Goal: Use online tool/utility: Utilize a website feature to perform a specific function

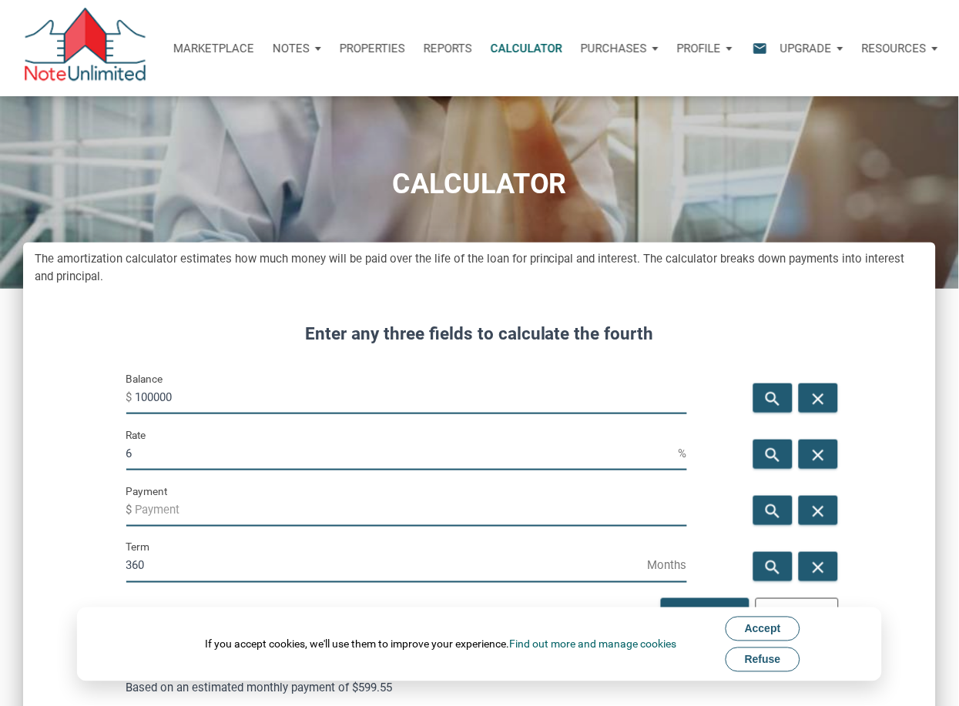
scroll to position [1326, 912]
drag, startPoint x: 181, startPoint y: 391, endPoint x: 100, endPoint y: 391, distance: 80.8
type input "495000"
drag, startPoint x: 140, startPoint y: 452, endPoint x: 102, endPoint y: 454, distance: 38.6
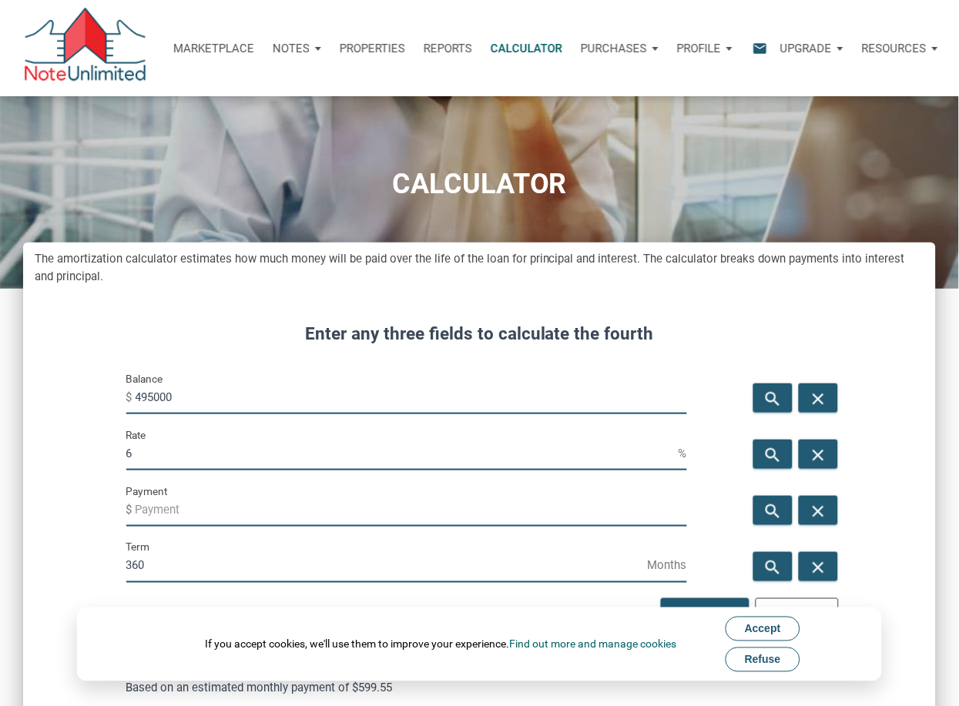
click at [136, 450] on input "6" at bounding box center [402, 453] width 552 height 35
type input "9"
click at [146, 511] on input "Payment" at bounding box center [411, 509] width 551 height 35
drag, startPoint x: 179, startPoint y: 398, endPoint x: 101, endPoint y: 394, distance: 77.9
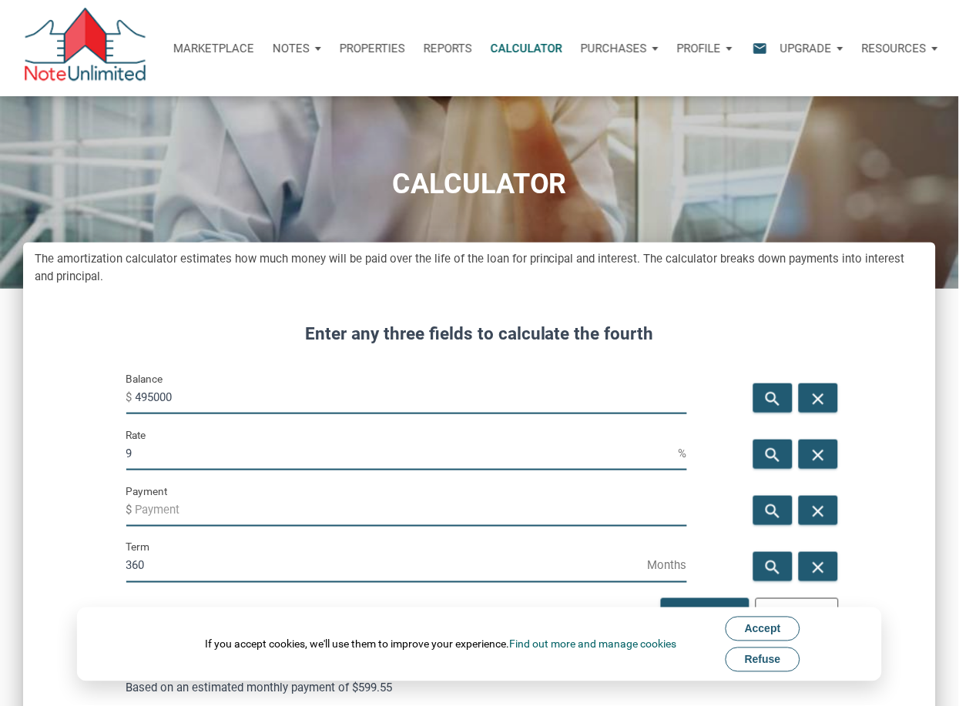
click at [148, 501] on input "Payment" at bounding box center [411, 509] width 551 height 35
type input "-2500"
click at [773, 629] on span "Accept" at bounding box center [763, 629] width 36 height 12
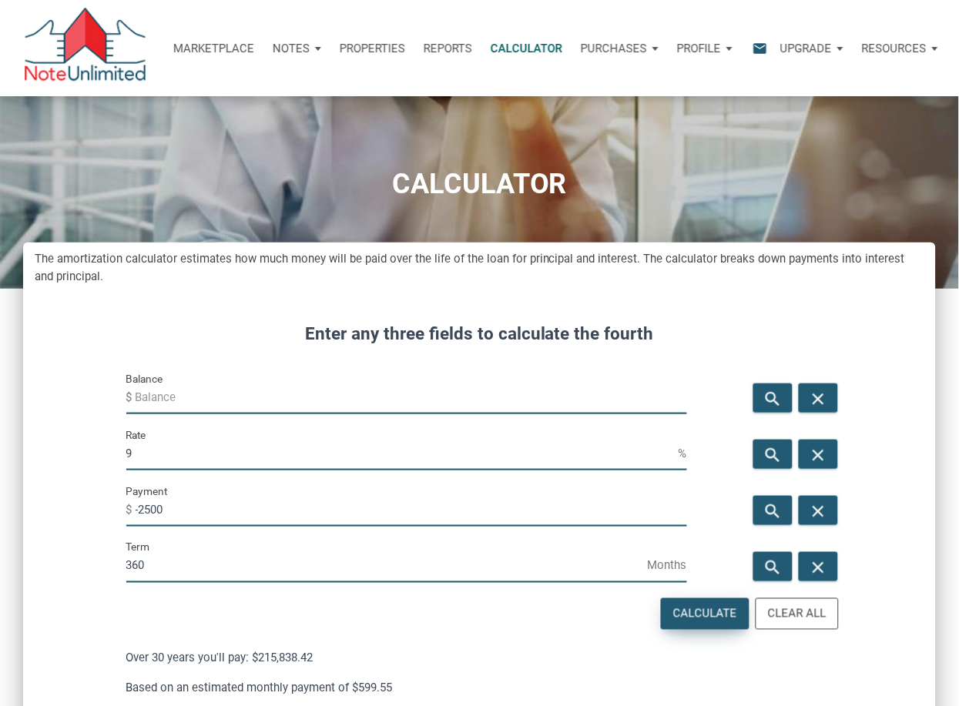
click at [717, 609] on div "Calculate" at bounding box center [705, 614] width 64 height 18
drag, startPoint x: 192, startPoint y: 397, endPoint x: 131, endPoint y: 394, distance: 60.9
click at [131, 394] on div "Balance $ 310704.66" at bounding box center [406, 392] width 561 height 45
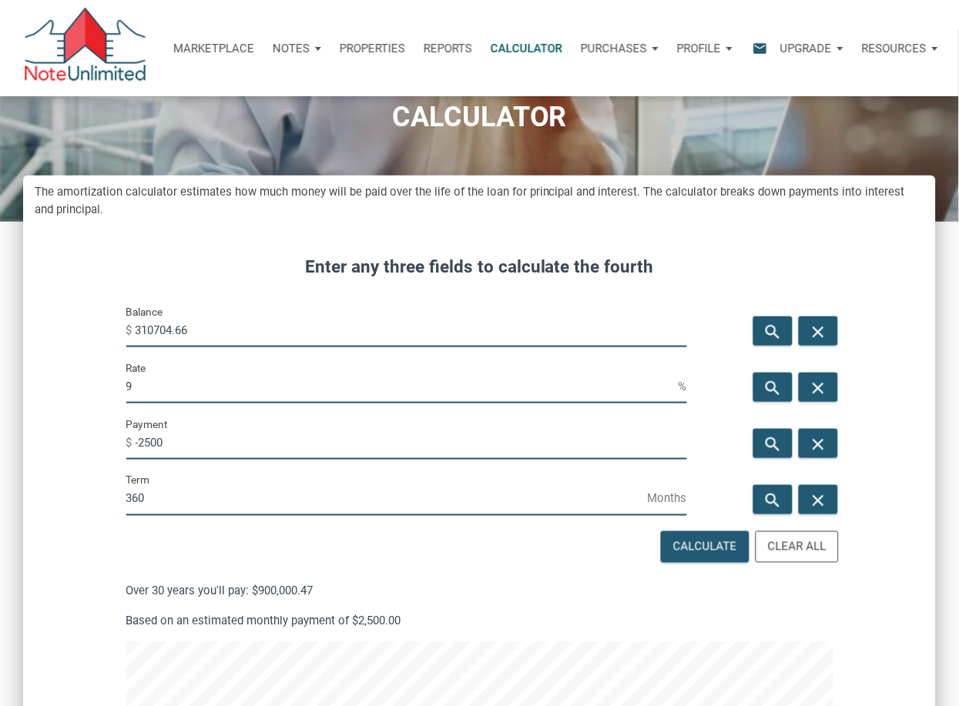
scroll to position [75, 0]
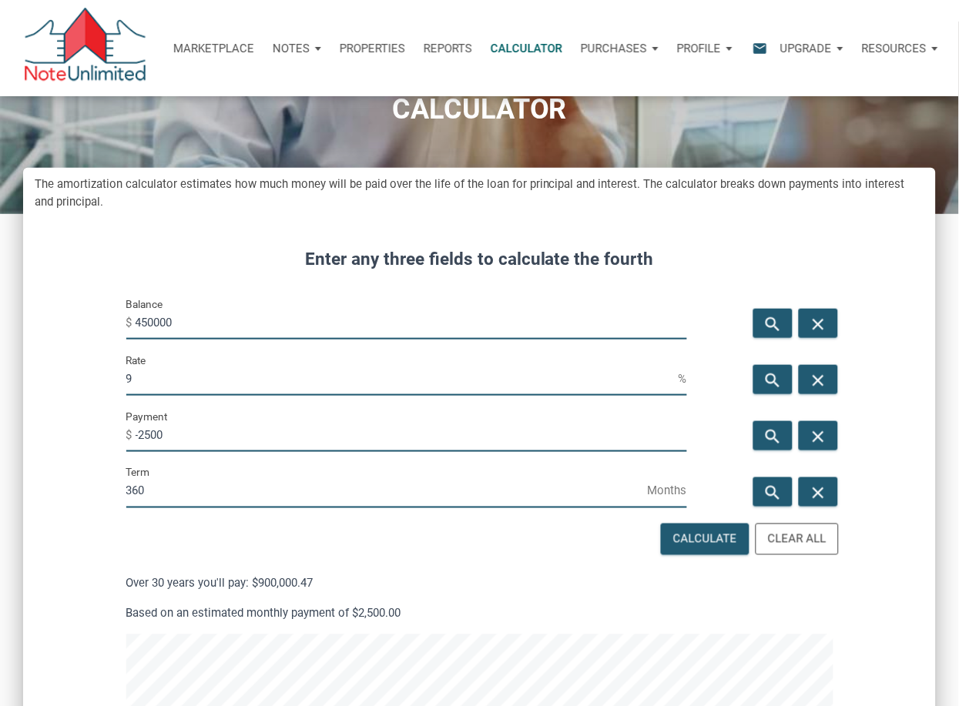
type input "450000"
click at [147, 382] on input "9" at bounding box center [402, 378] width 552 height 35
click at [697, 540] on div "Calculate" at bounding box center [705, 539] width 64 height 18
type input "5.31"
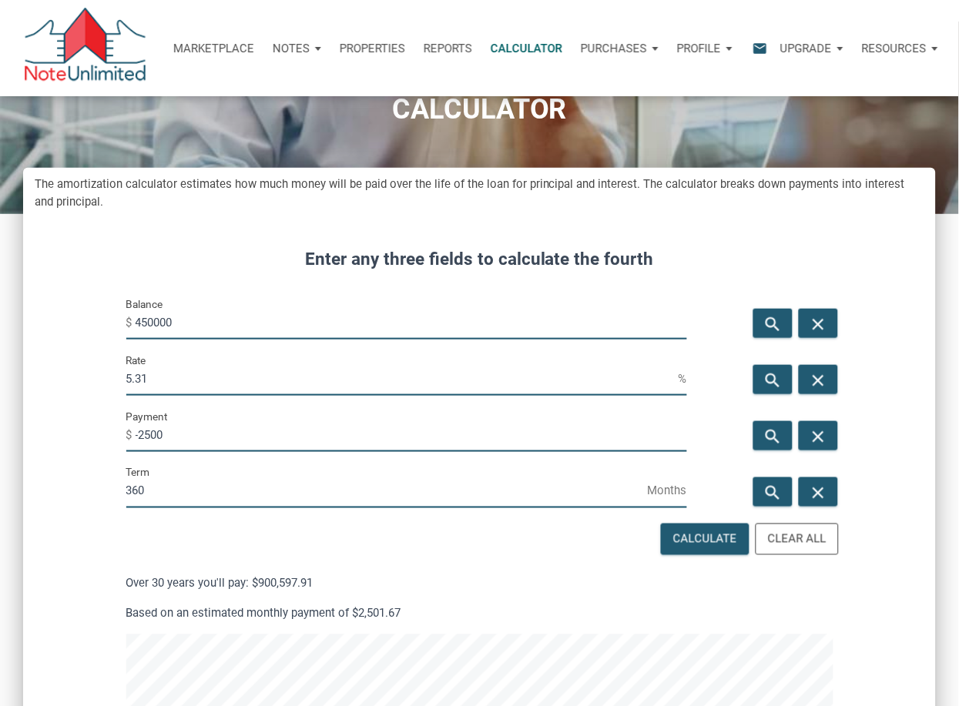
click at [156, 320] on input "450000" at bounding box center [411, 322] width 551 height 35
type input "449700.29"
click at [817, 376] on icon "close" at bounding box center [818, 380] width 18 height 19
click at [714, 537] on div "Calculate" at bounding box center [705, 539] width 64 height 18
type input "5.31"
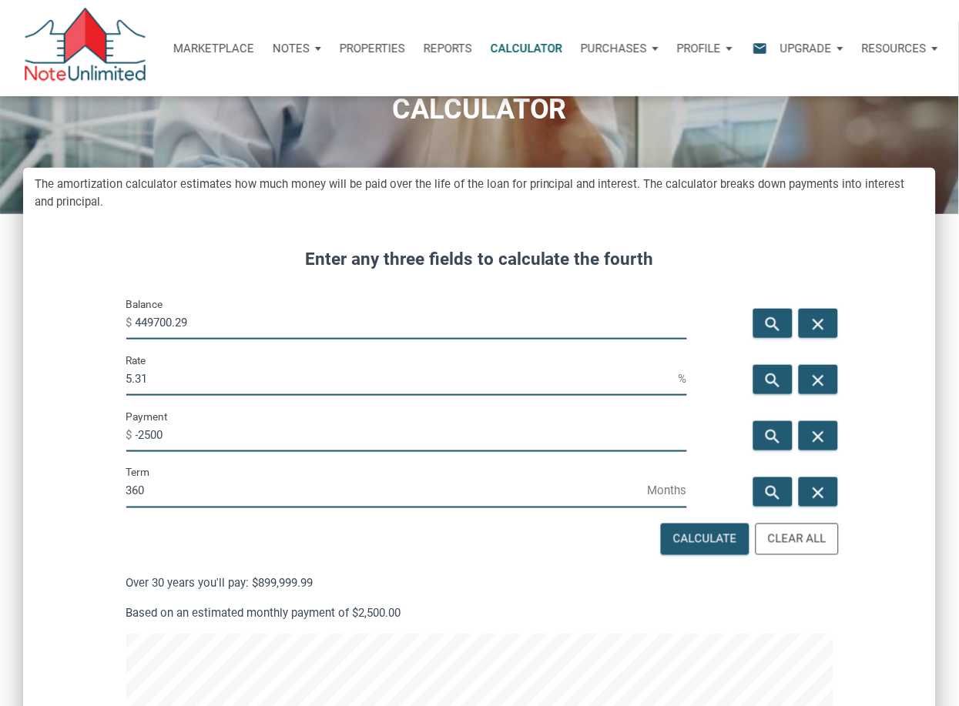
drag, startPoint x: 196, startPoint y: 325, endPoint x: 122, endPoint y: 320, distance: 73.3
click at [122, 320] on div "Balance $ 449700.29" at bounding box center [407, 323] width 584 height 56
type input "449700.29"
click at [822, 319] on icon "close" at bounding box center [818, 324] width 18 height 19
click at [827, 376] on icon "close" at bounding box center [818, 380] width 18 height 19
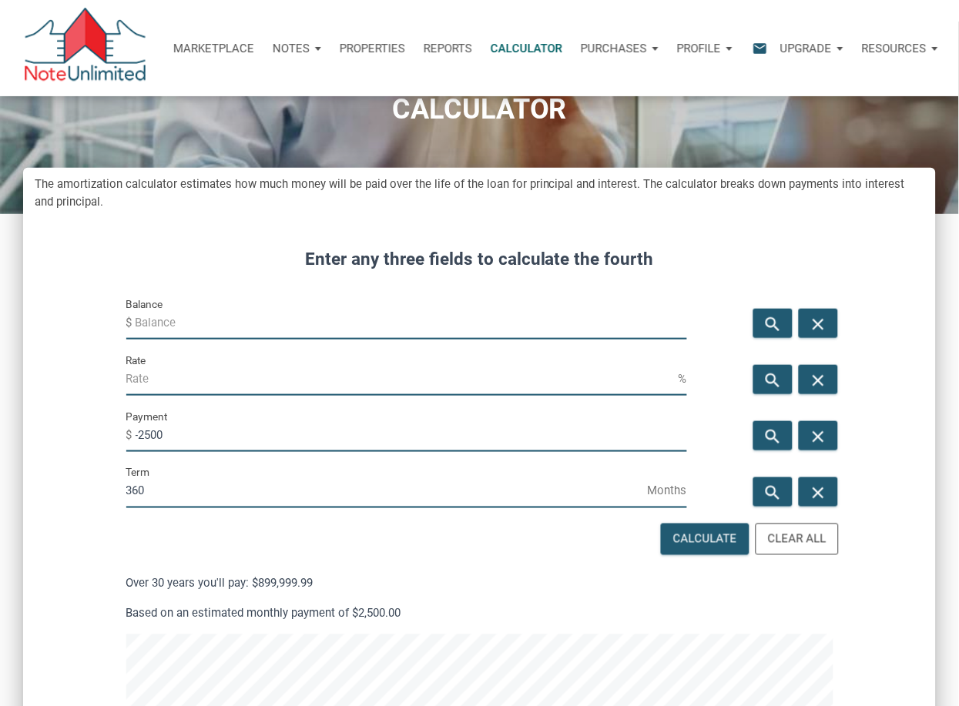
click at [157, 329] on input "Balance" at bounding box center [411, 322] width 551 height 35
type input "495000"
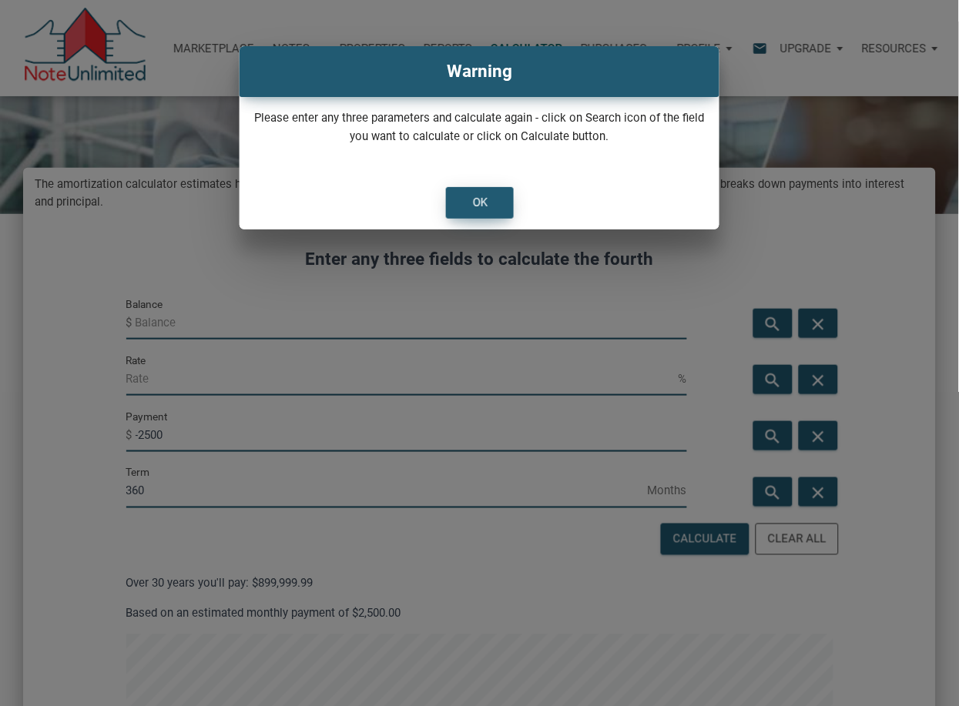
click at [501, 192] on div "OK" at bounding box center [480, 203] width 66 height 30
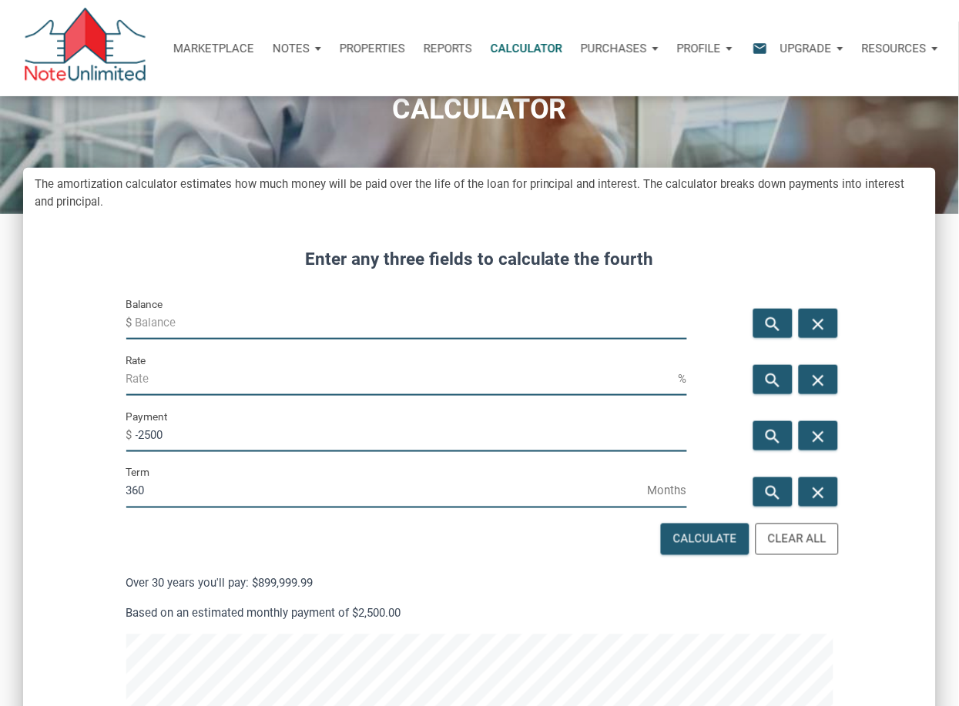
click at [141, 324] on input "Balance" at bounding box center [411, 322] width 551 height 35
type input "495000"
click at [136, 366] on input "Rate" at bounding box center [402, 378] width 552 height 35
click at [696, 540] on div "Calculate" at bounding box center [705, 539] width 64 height 18
drag, startPoint x: 152, startPoint y: 377, endPoint x: 117, endPoint y: 376, distance: 35.4
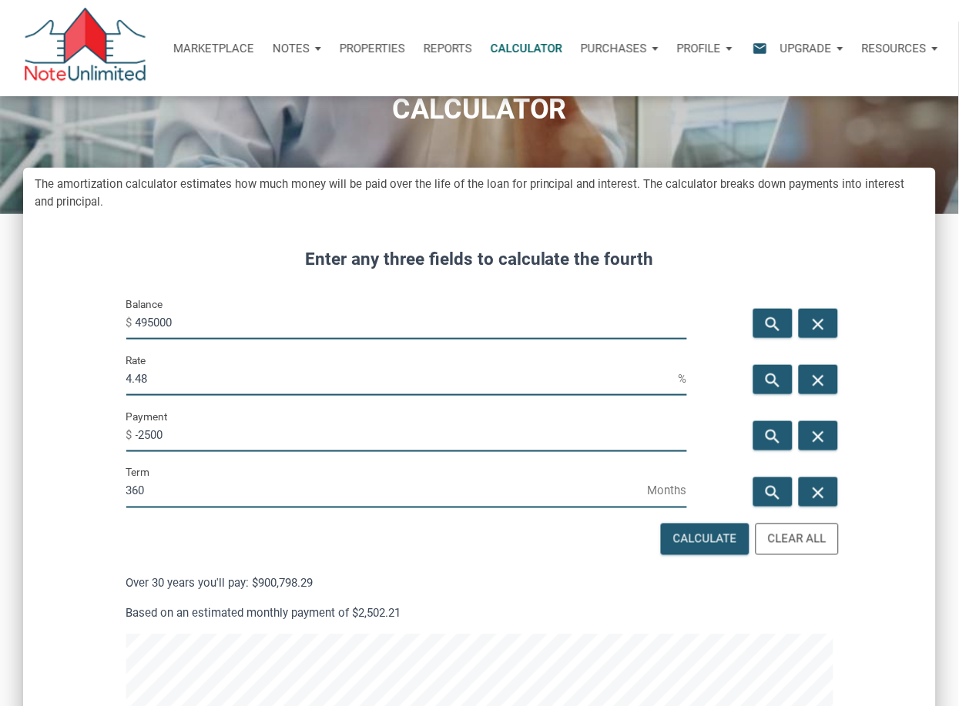
click at [117, 376] on div "Rate 4.48 %" at bounding box center [407, 379] width 584 height 56
type input "6"
click at [825, 428] on icon "close" at bounding box center [818, 436] width 18 height 19
click at [705, 538] on div "Calculate" at bounding box center [705, 539] width 64 height 18
type input "-2967.78"
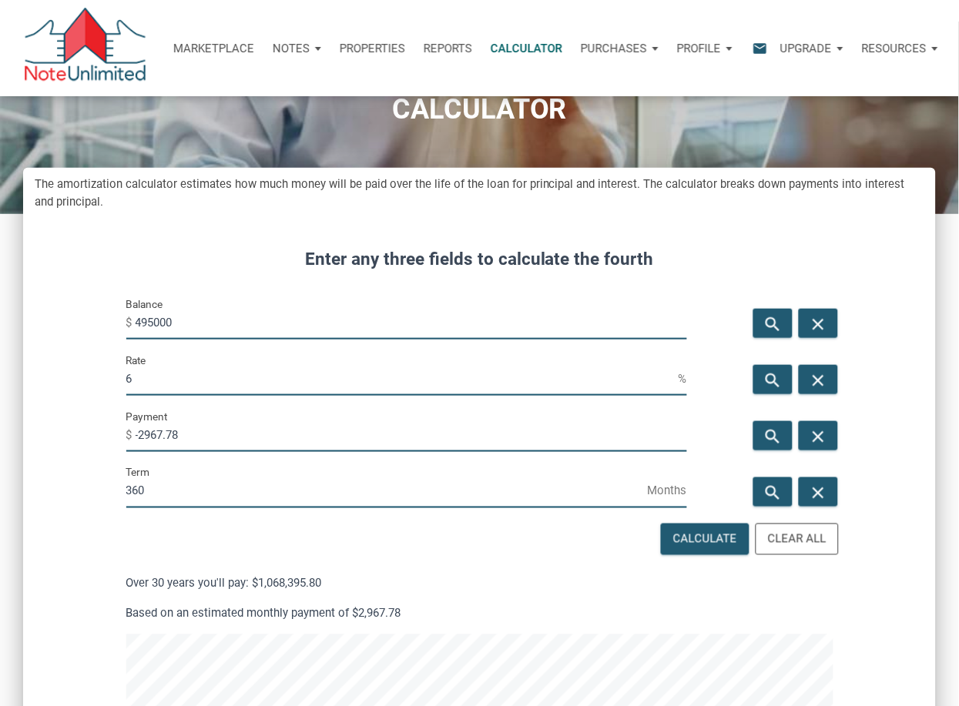
click at [149, 320] on input "495000" at bounding box center [411, 322] width 551 height 35
type input "475000"
click at [772, 433] on icon "search" at bounding box center [773, 436] width 18 height 19
type input "-2847.86"
click at [162, 378] on input "6" at bounding box center [402, 378] width 552 height 35
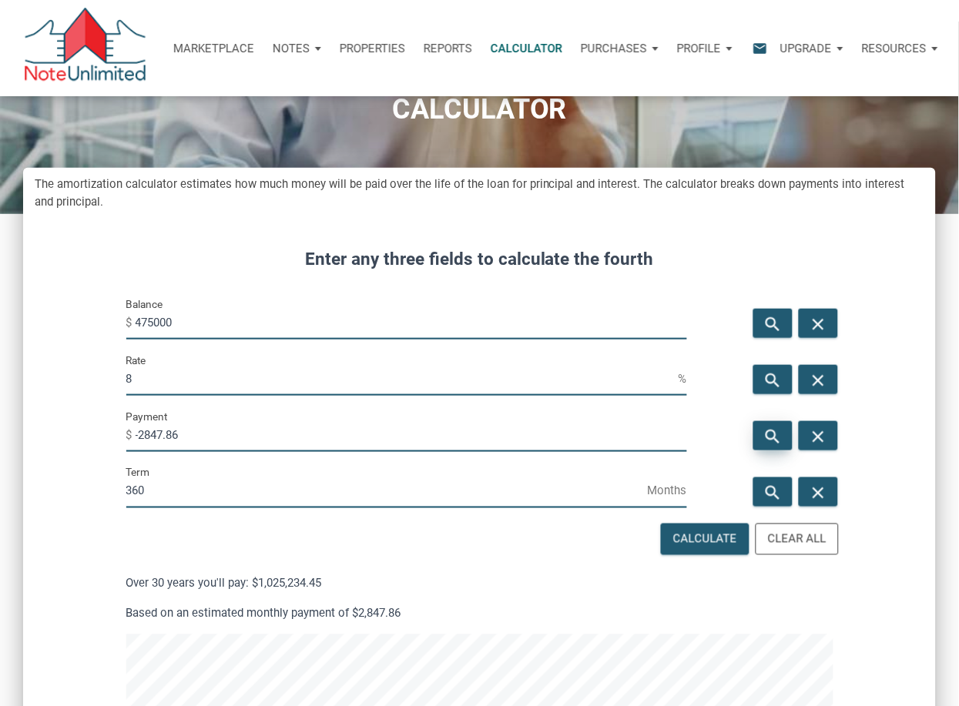
type input "8"
click at [775, 437] on icon "search" at bounding box center [773, 436] width 18 height 19
type input "-3485.38"
click at [148, 316] on input "475000" at bounding box center [411, 322] width 551 height 35
type input "445000"
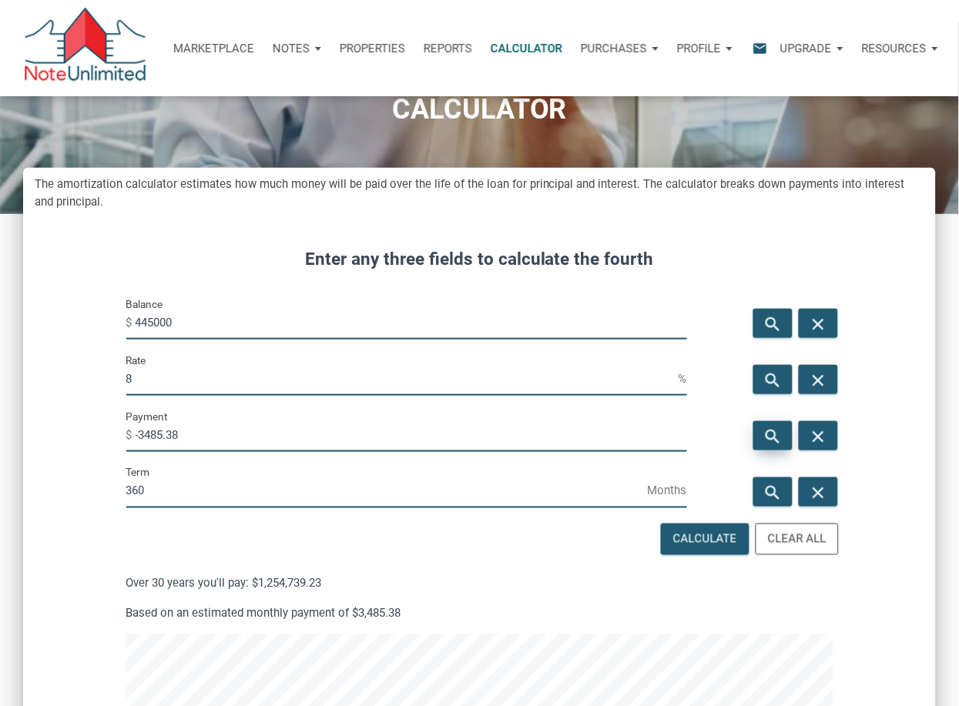
click at [775, 427] on icon "search" at bounding box center [773, 436] width 18 height 19
type input "-3265.25"
click at [135, 376] on input "8" at bounding box center [402, 378] width 552 height 35
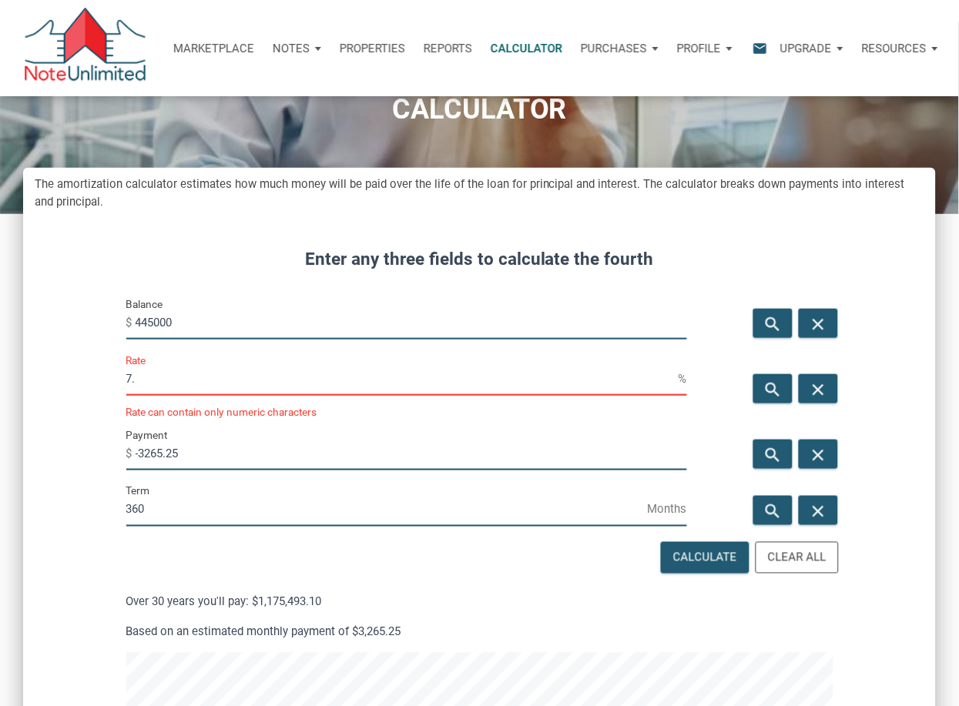
type input "7"
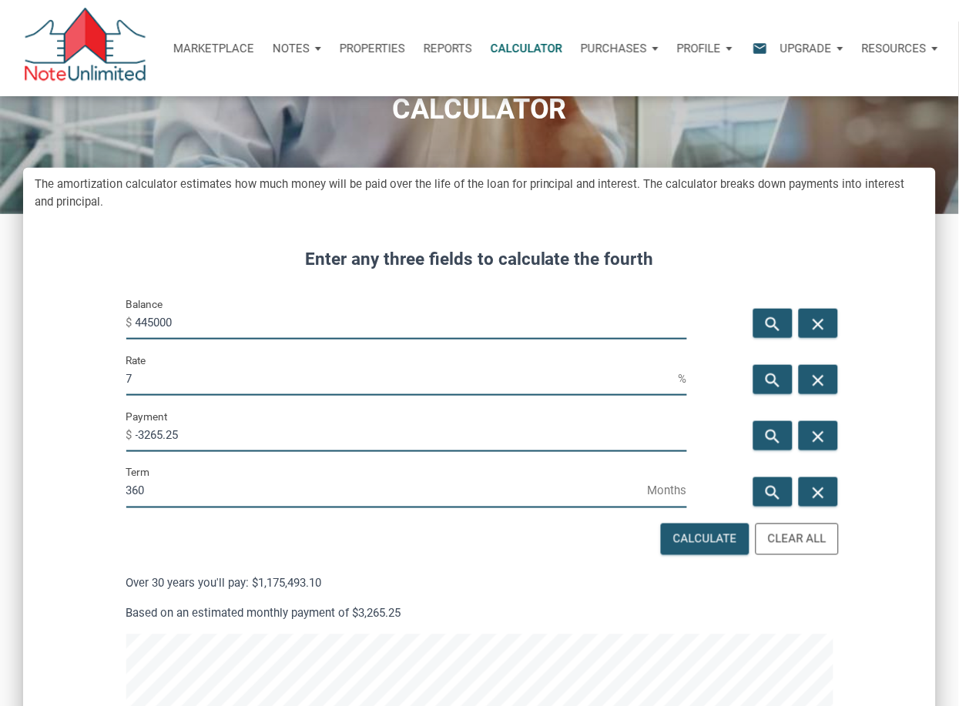
scroll to position [768609, 769022]
type input "8"
drag, startPoint x: 186, startPoint y: 435, endPoint x: 124, endPoint y: 434, distance: 62.4
click at [124, 434] on div "Payment $ -3265.25" at bounding box center [407, 435] width 584 height 56
type input "-3265.25"
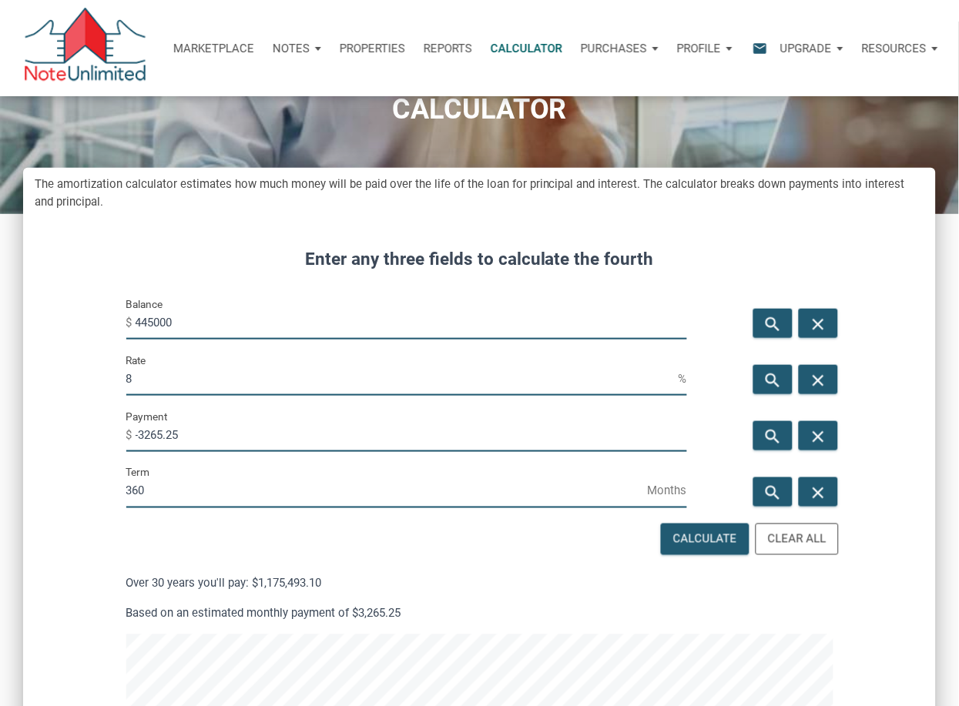
scroll to position [1326, 912]
drag, startPoint x: 147, startPoint y: 381, endPoint x: 96, endPoint y: 379, distance: 50.9
type input "7"
click at [771, 319] on icon "search" at bounding box center [773, 324] width 18 height 19
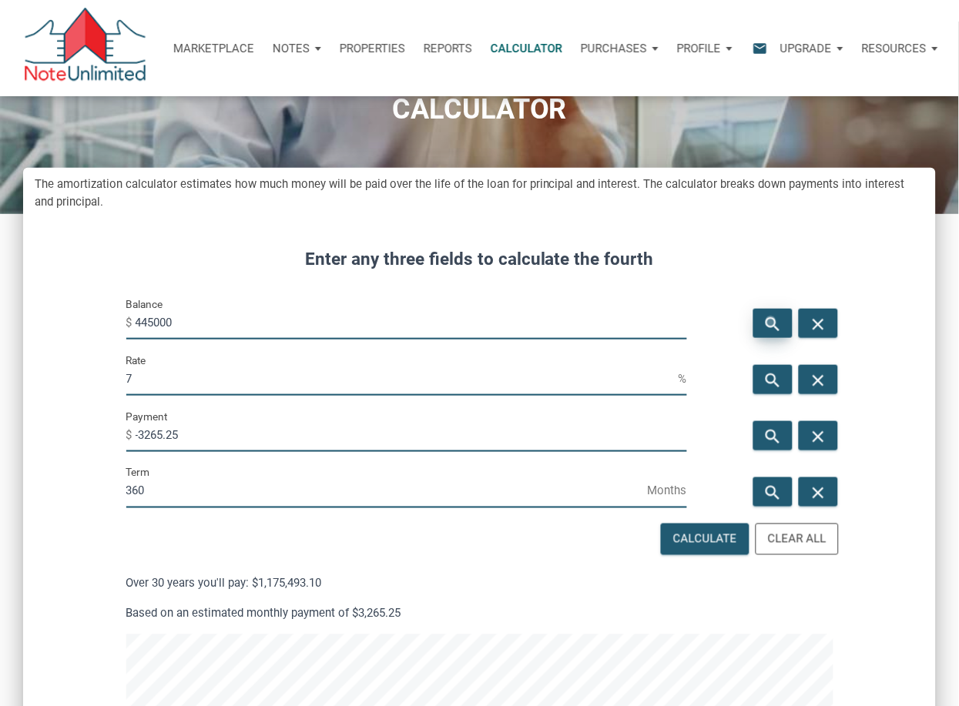
type input "490791.79"
drag, startPoint x: 179, startPoint y: 430, endPoint x: 125, endPoint y: 430, distance: 53.1
click at [126, 430] on div "Payment $ -3265.25" at bounding box center [406, 429] width 561 height 45
type input "-2500"
click at [141, 383] on input "7" at bounding box center [402, 378] width 552 height 35
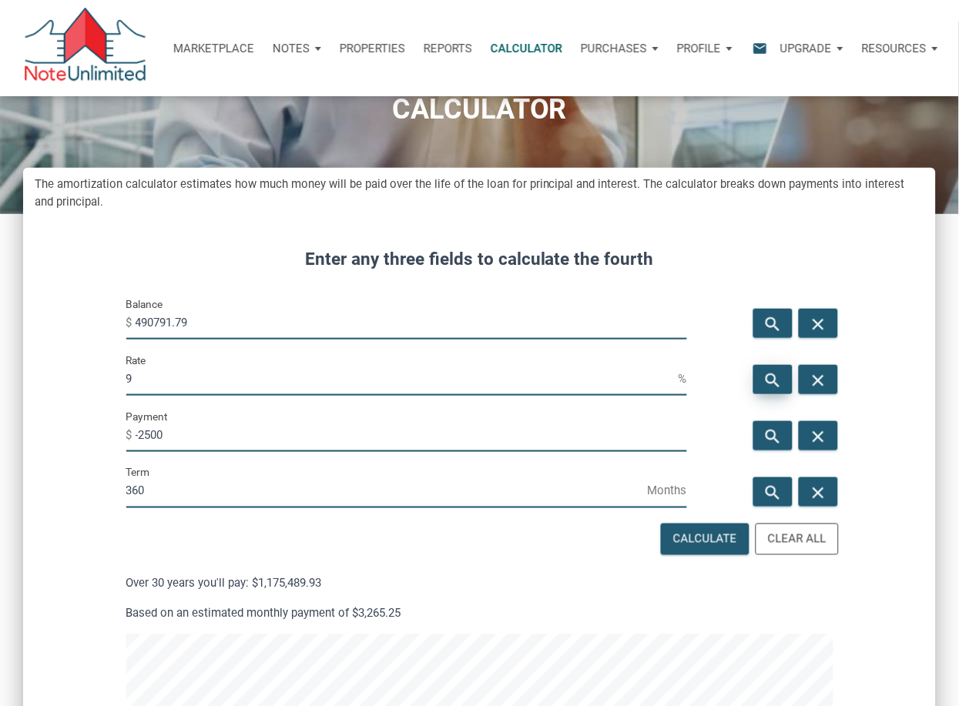
click at [771, 372] on icon "search" at bounding box center [773, 380] width 18 height 19
drag, startPoint x: 230, startPoint y: 373, endPoint x: 104, endPoint y: 373, distance: 126.3
type input "8"
click at [782, 376] on icon "search" at bounding box center [773, 380] width 18 height 19
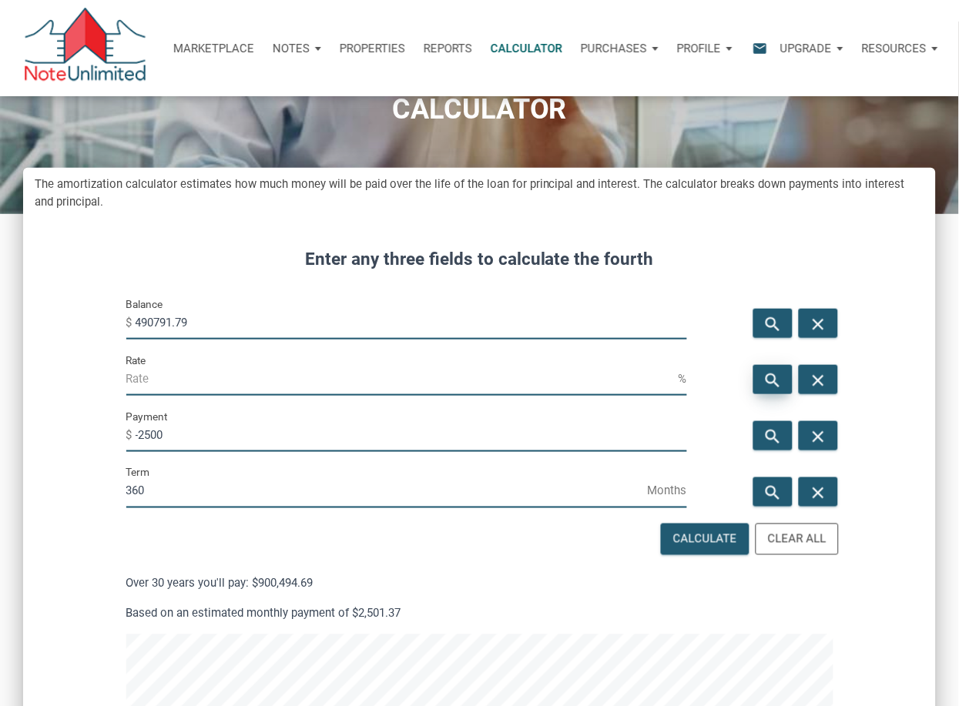
type input "4.55"
click at [771, 435] on icon "search" at bounding box center [773, 436] width 18 height 19
drag, startPoint x: 156, startPoint y: 376, endPoint x: 121, endPoint y: 376, distance: 34.6
click at [121, 376] on div "Rate 4.55 %" at bounding box center [407, 379] width 584 height 56
click at [196, 434] on input "-2501.37" at bounding box center [411, 434] width 551 height 35
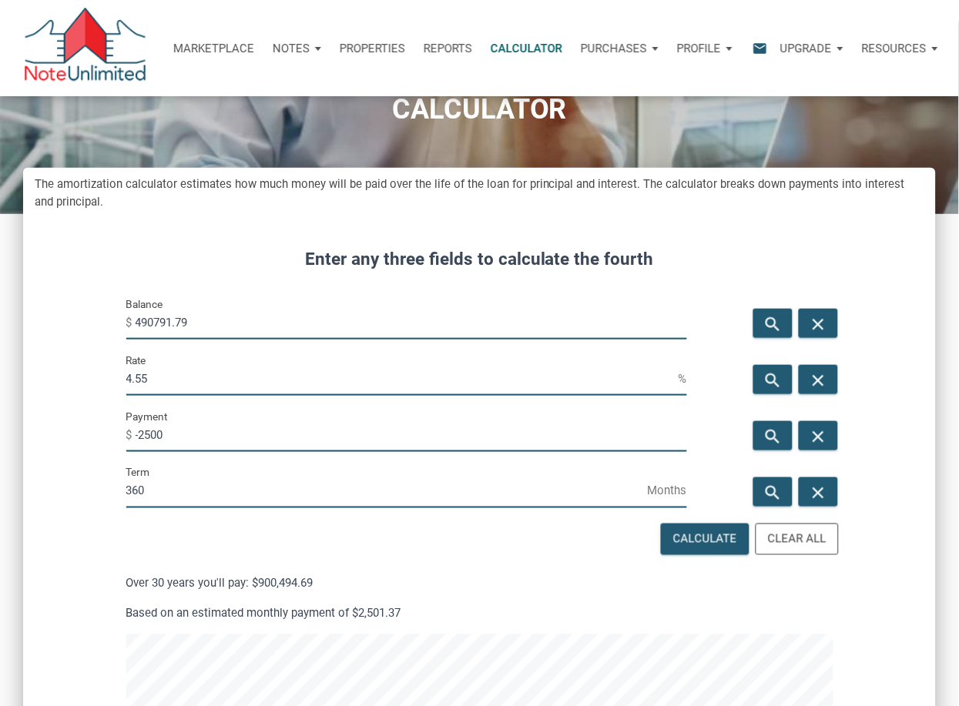
type input "-2500"
click at [142, 370] on input "4.55" at bounding box center [402, 378] width 552 height 35
drag, startPoint x: 156, startPoint y: 371, endPoint x: 93, endPoint y: 371, distance: 63.1
type input "10"
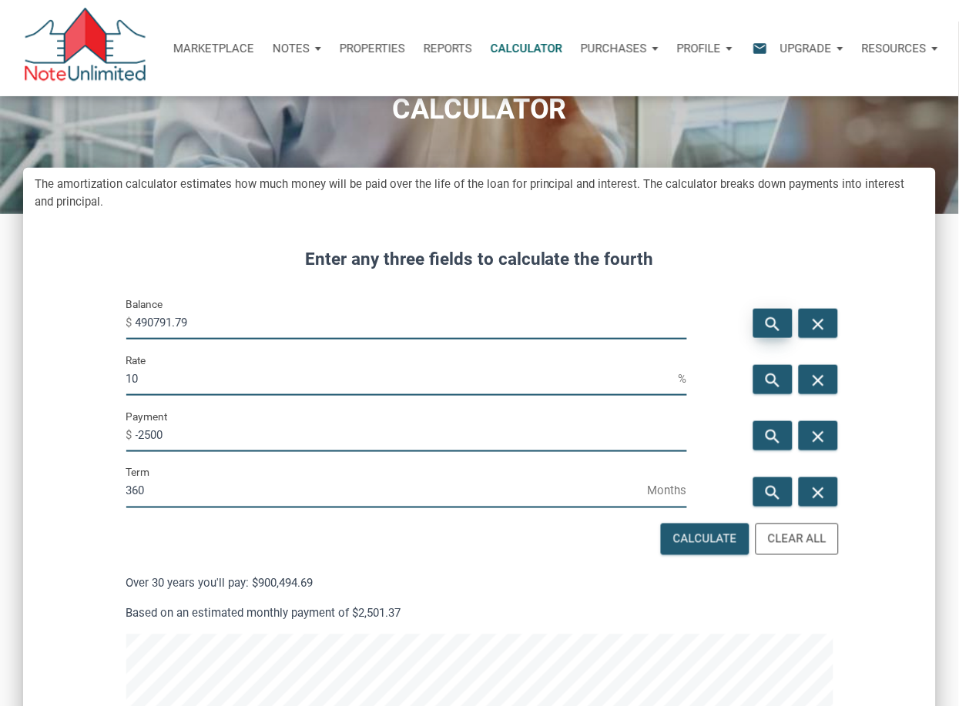
click at [782, 316] on icon "search" at bounding box center [773, 324] width 18 height 19
type input "284877.05"
click at [144, 376] on input "10" at bounding box center [402, 378] width 552 height 35
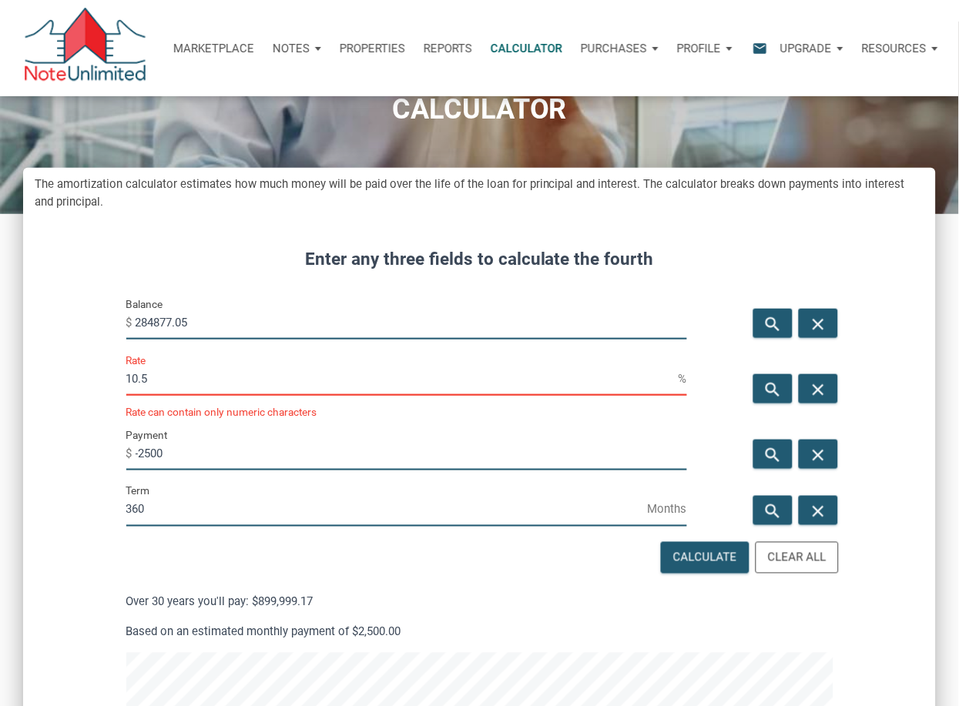
scroll to position [768609, 769022]
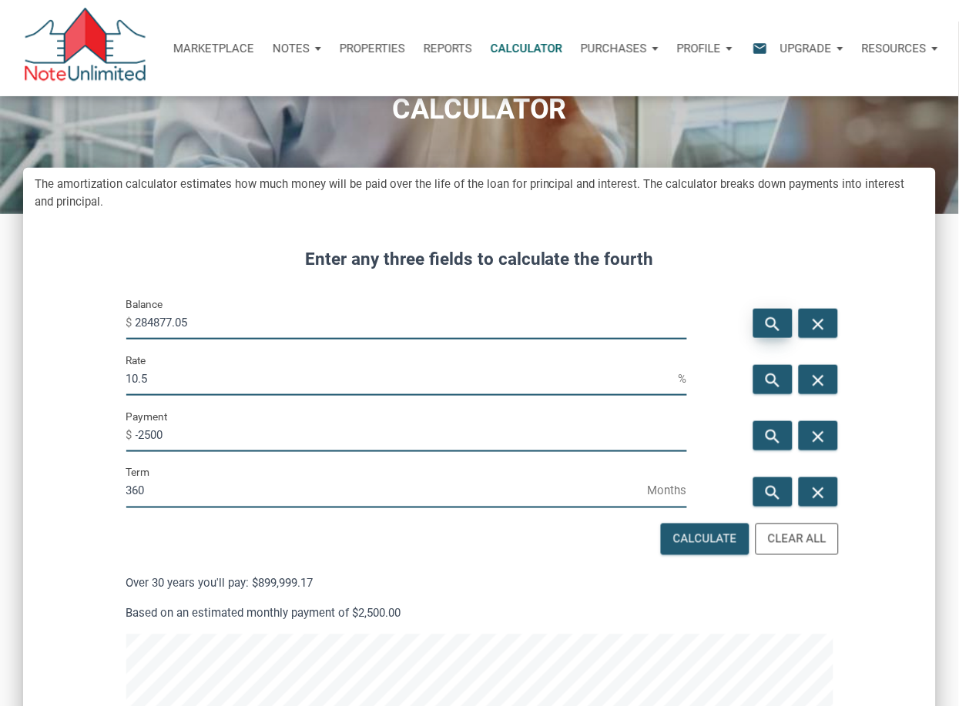
type input "10.5"
click at [781, 324] on icon "search" at bounding box center [773, 324] width 18 height 19
drag, startPoint x: 223, startPoint y: 323, endPoint x: 99, endPoint y: 316, distance: 123.4
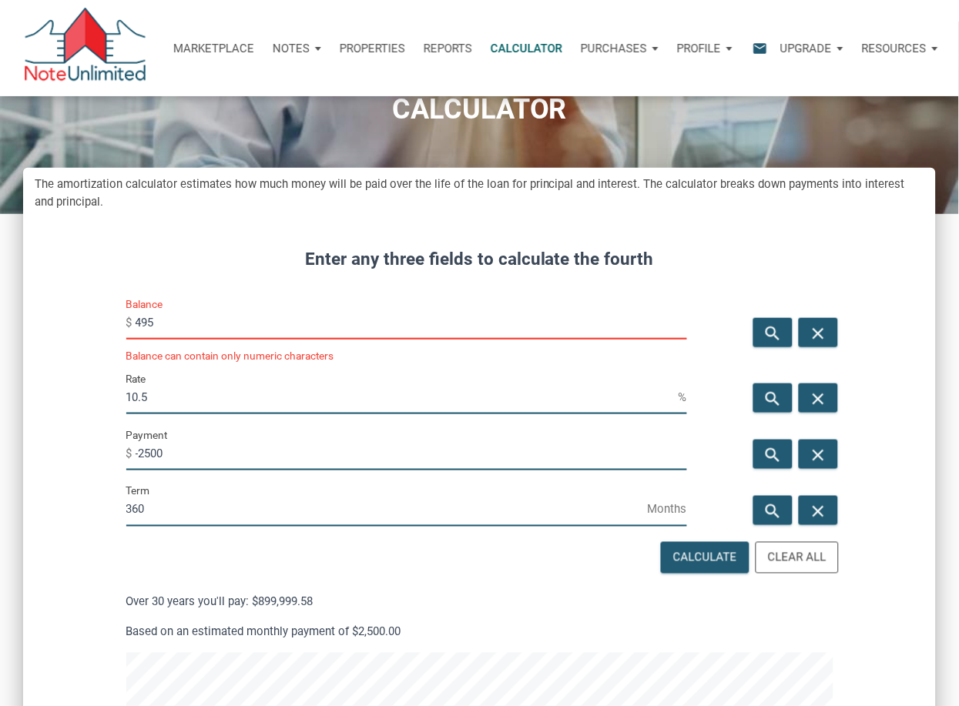
scroll to position [768609, 769022]
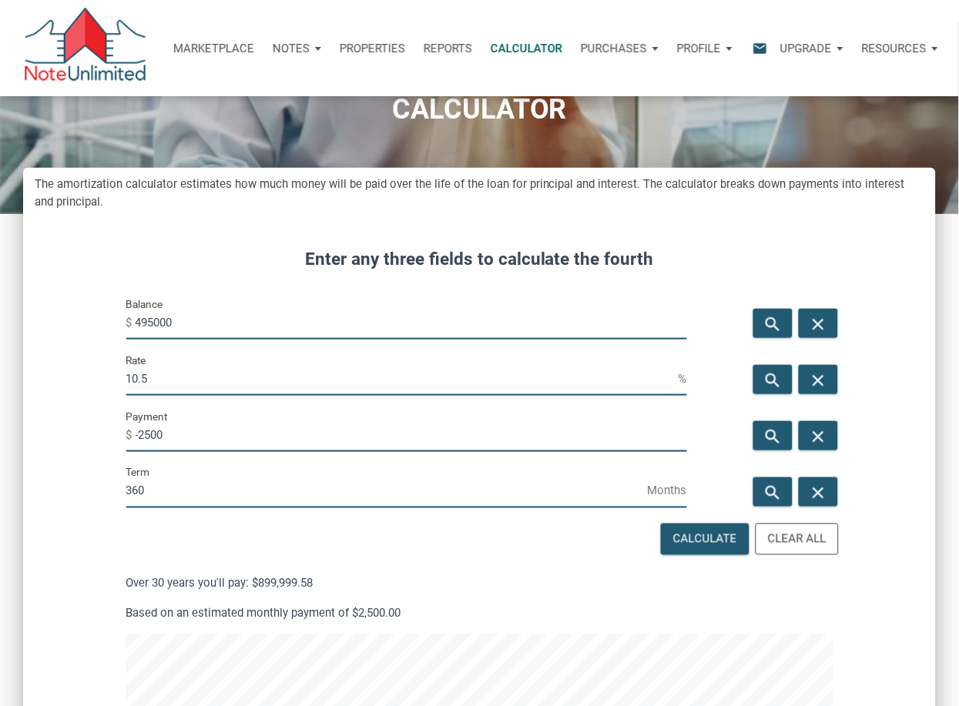
type input "495000"
drag, startPoint x: 156, startPoint y: 372, endPoint x: 113, endPoint y: 372, distance: 42.3
type input "7"
click at [781, 434] on icon "search" at bounding box center [773, 436] width 18 height 19
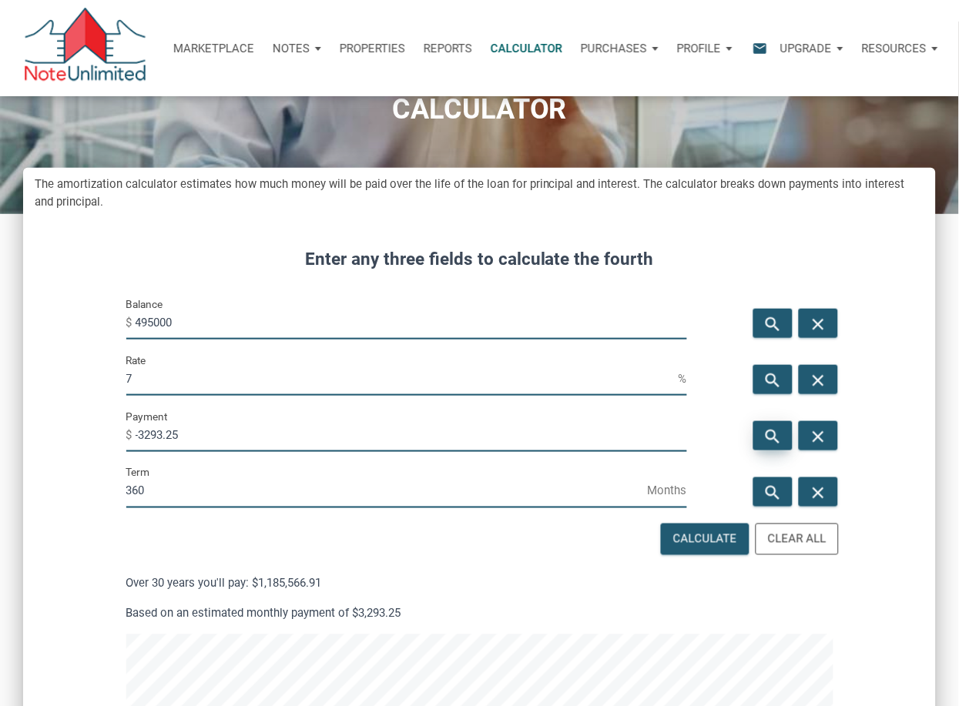
scroll to position [1326, 912]
drag, startPoint x: 189, startPoint y: 433, endPoint x: 140, endPoint y: 428, distance: 48.8
click at [140, 428] on input "-3293.25" at bounding box center [411, 434] width 551 height 35
type input "-2500"
click at [778, 376] on icon "search" at bounding box center [773, 380] width 18 height 19
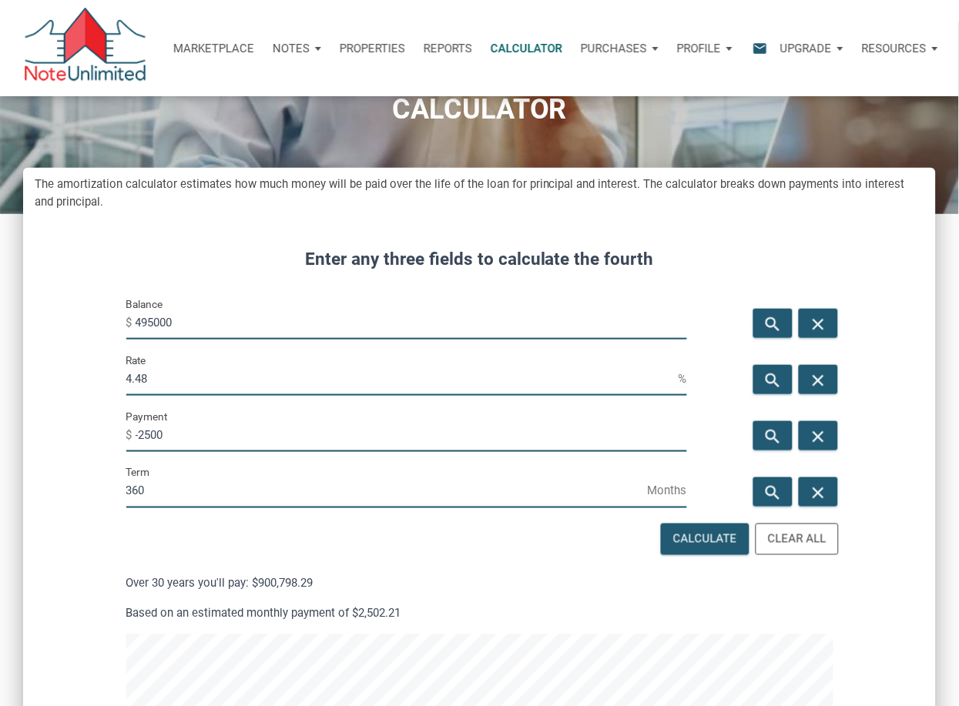
click at [244, 479] on input "360" at bounding box center [386, 491] width 521 height 35
drag, startPoint x: 182, startPoint y: 320, endPoint x: 130, endPoint y: 317, distance: 52.4
click at [130, 317] on div "Balance $ 495000" at bounding box center [406, 317] width 561 height 45
click at [172, 381] on input "4.48" at bounding box center [402, 378] width 552 height 35
click at [157, 376] on input "4.48" at bounding box center [402, 378] width 552 height 35
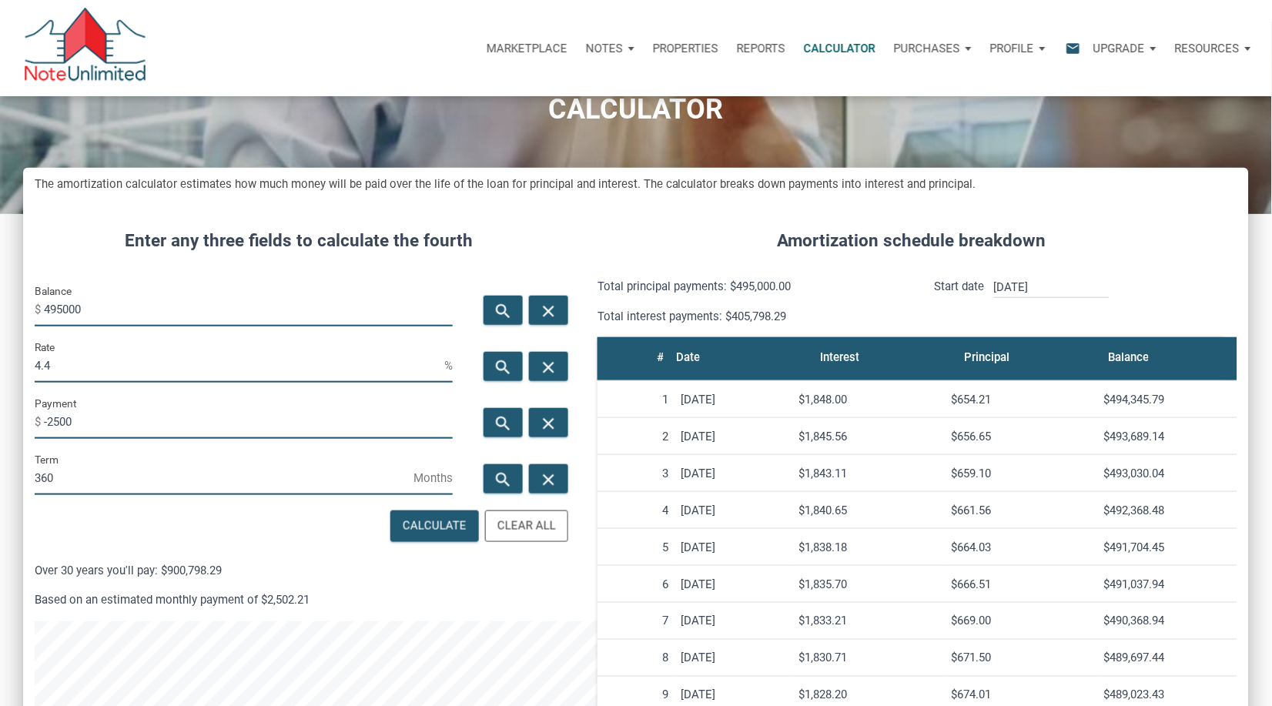
scroll to position [787, 1226]
drag, startPoint x: 64, startPoint y: 366, endPoint x: 18, endPoint y: 366, distance: 46.2
click at [18, 366] on div "CALCULATOR The amortization calculator estimates how much money will be paid ov…" at bounding box center [636, 489] width 1272 height 935
type input "7"
drag, startPoint x: 89, startPoint y: 306, endPoint x: 67, endPoint y: 306, distance: 21.6
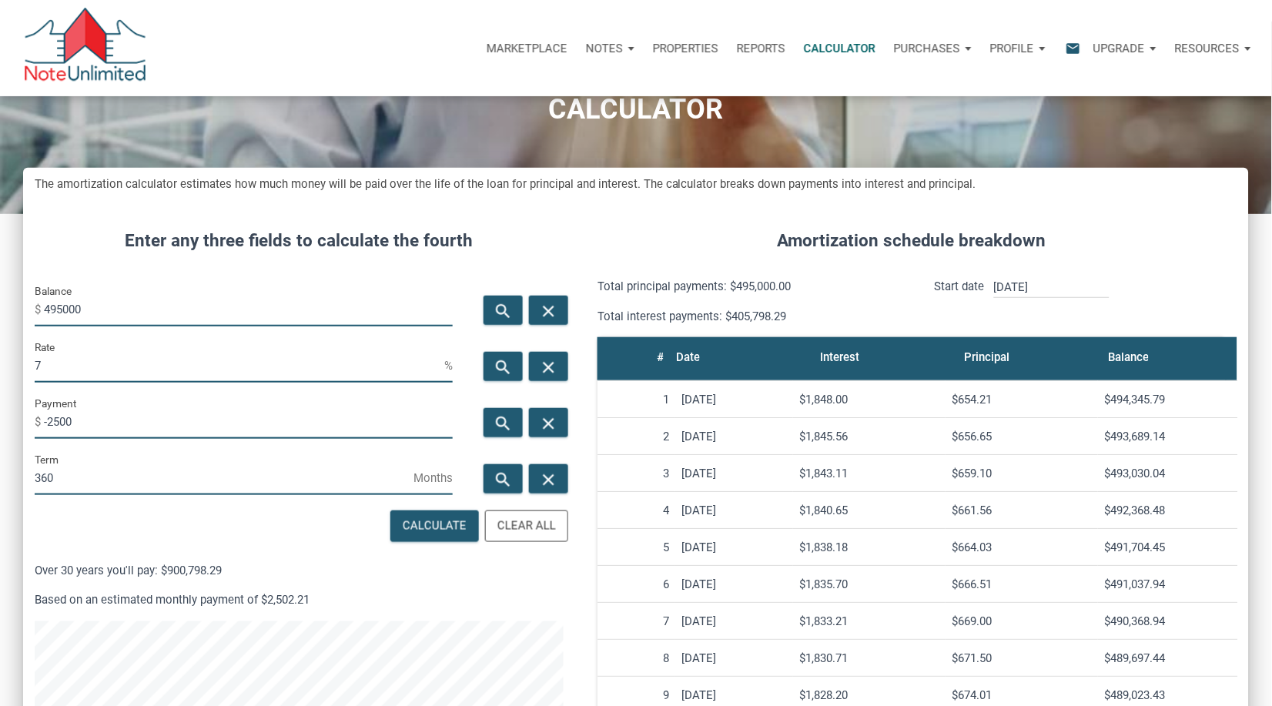
click at [67, 306] on input "495000" at bounding box center [248, 309] width 409 height 35
type input "4"
type input "440000"
click at [506, 363] on icon "search" at bounding box center [503, 367] width 18 height 19
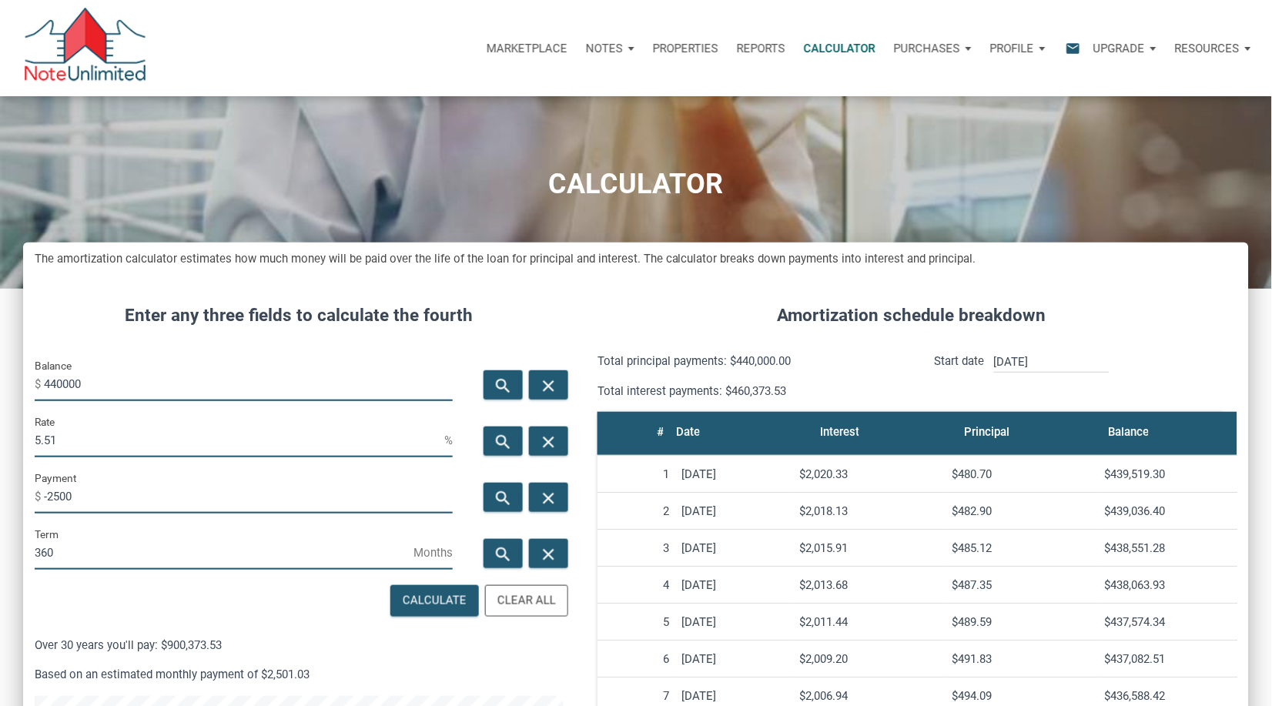
scroll to position [0, 0]
drag, startPoint x: 68, startPoint y: 442, endPoint x: 14, endPoint y: 442, distance: 53.9
click at [14, 442] on div "CALCULATOR The amortization calculator estimates how much money will be paid ov…" at bounding box center [636, 563] width 1272 height 935
type input "10.5"
click at [510, 499] on icon "search" at bounding box center [503, 498] width 18 height 19
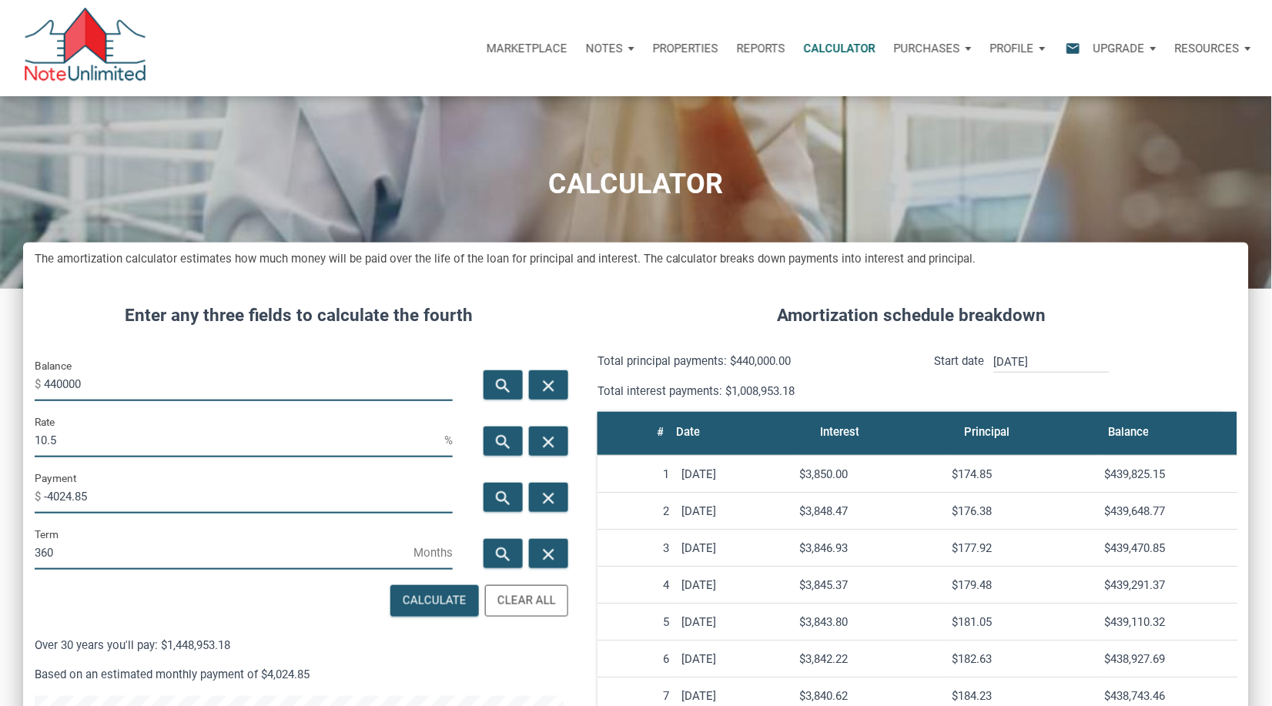
drag, startPoint x: 95, startPoint y: 495, endPoint x: 32, endPoint y: 494, distance: 63.1
click at [32, 494] on div "Payment $ -4024.85" at bounding box center [243, 497] width 441 height 56
type input "-2550"
click at [102, 440] on input "10.5" at bounding box center [240, 440] width 410 height 35
click at [95, 382] on input "440000" at bounding box center [248, 383] width 409 height 35
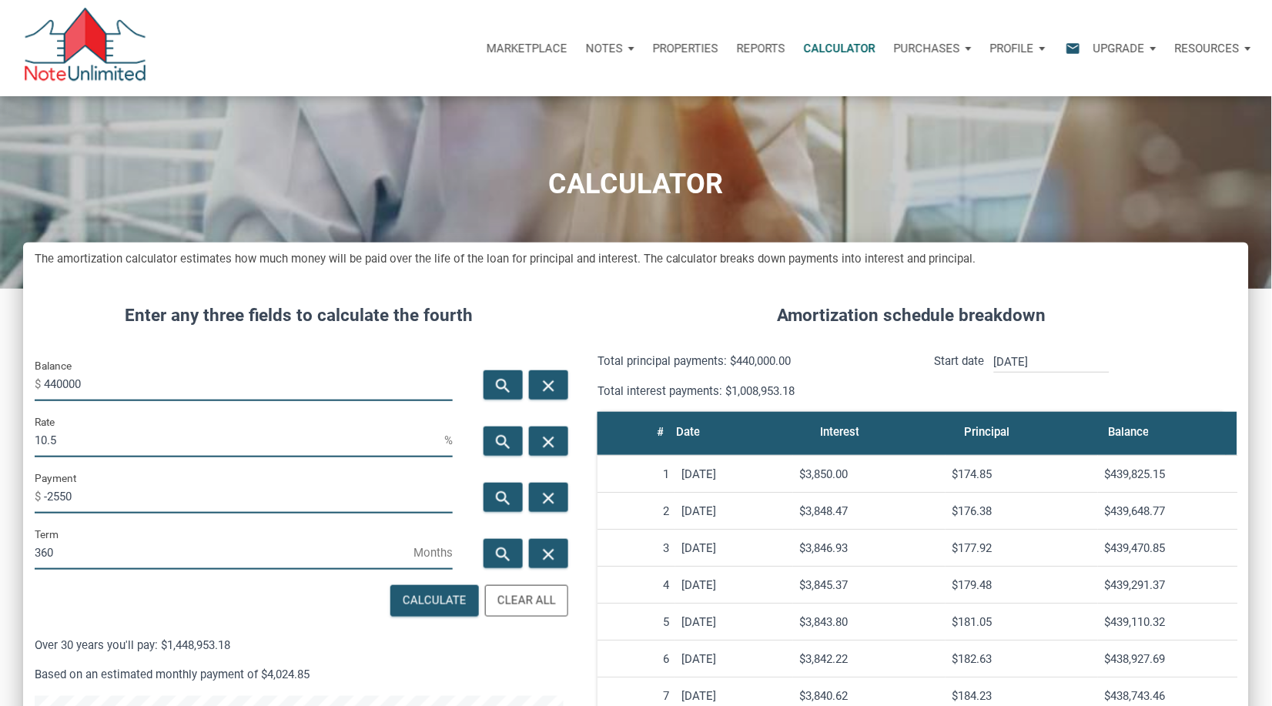
drag, startPoint x: 86, startPoint y: 384, endPoint x: 45, endPoint y: 376, distance: 42.4
click at [45, 376] on input "440000" at bounding box center [248, 383] width 409 height 35
